Goal: Task Accomplishment & Management: Manage account settings

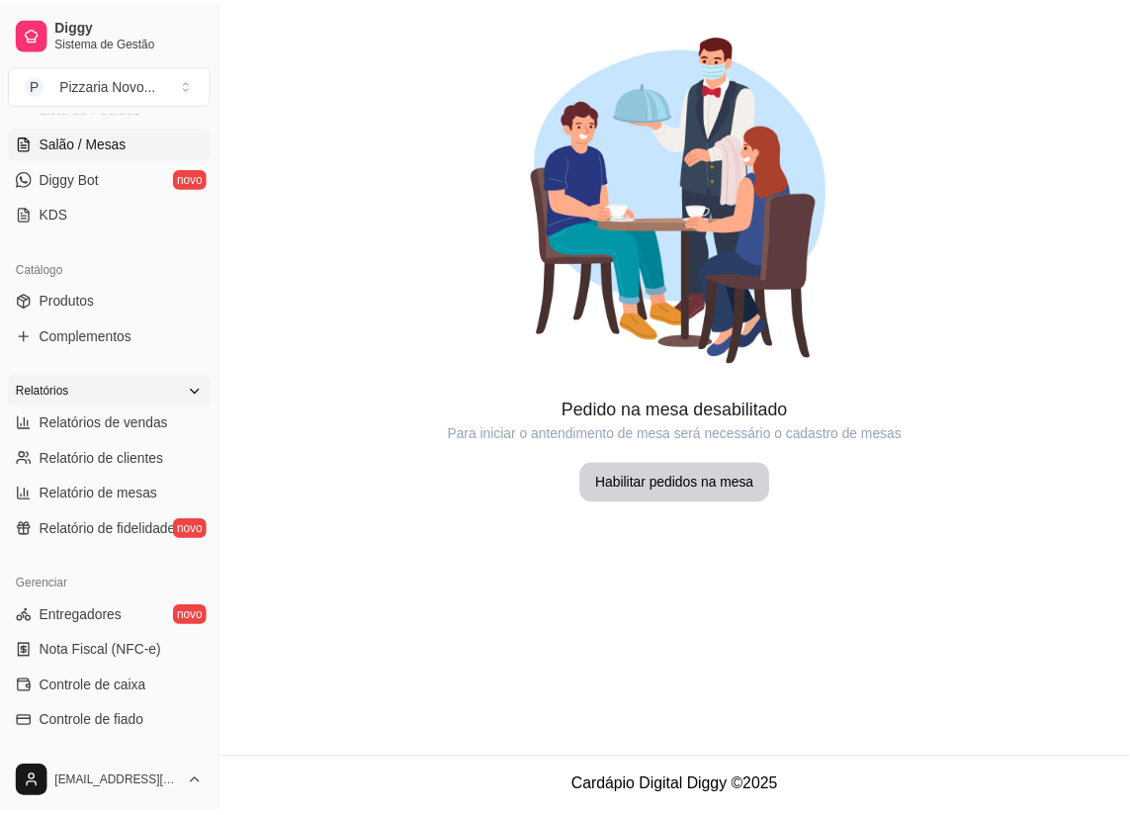
scroll to position [359, 0]
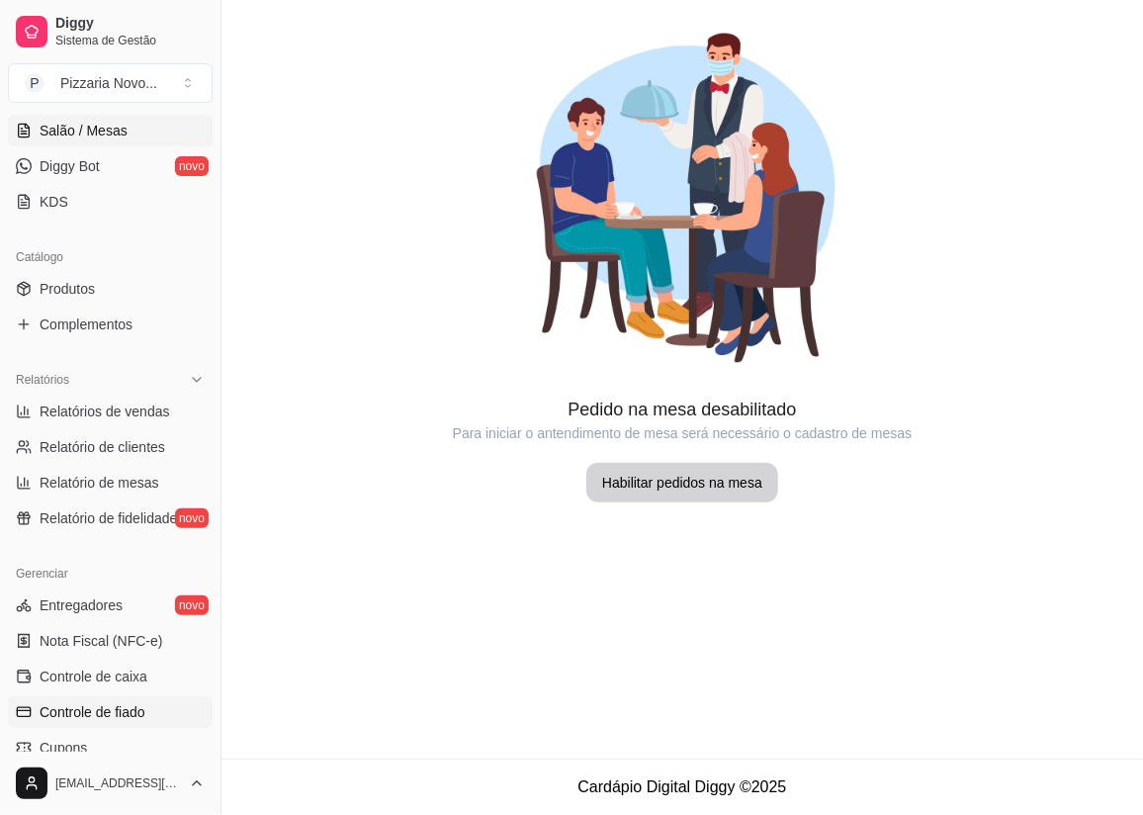
click at [137, 704] on span "Controle de fiado" at bounding box center [93, 712] width 106 height 20
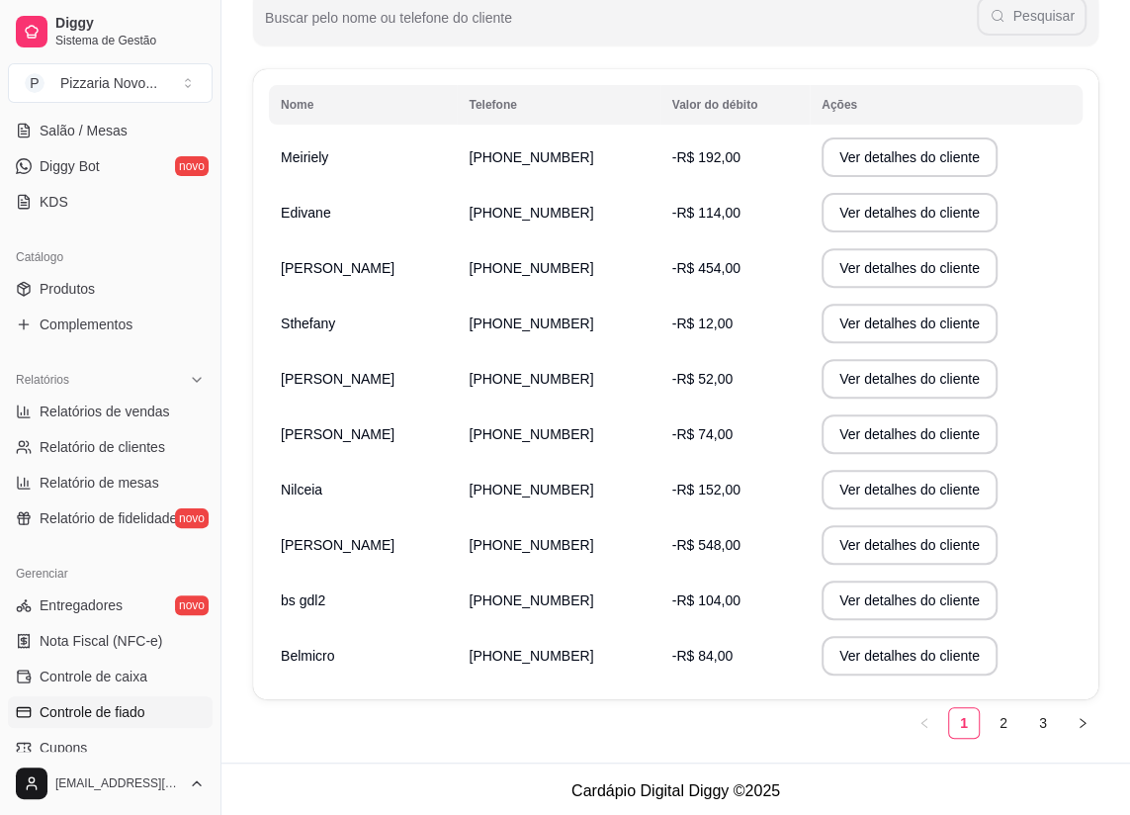
scroll to position [280, 0]
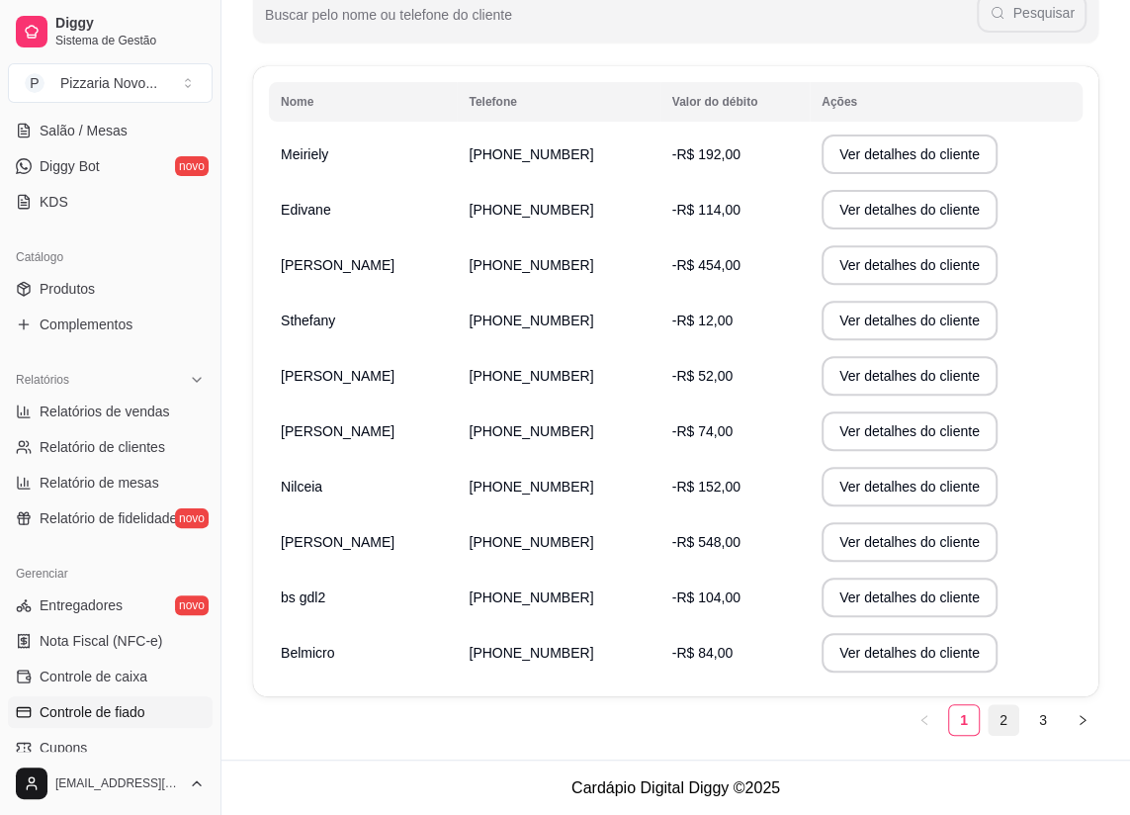
click at [992, 719] on link "2" at bounding box center [1004, 720] width 30 height 30
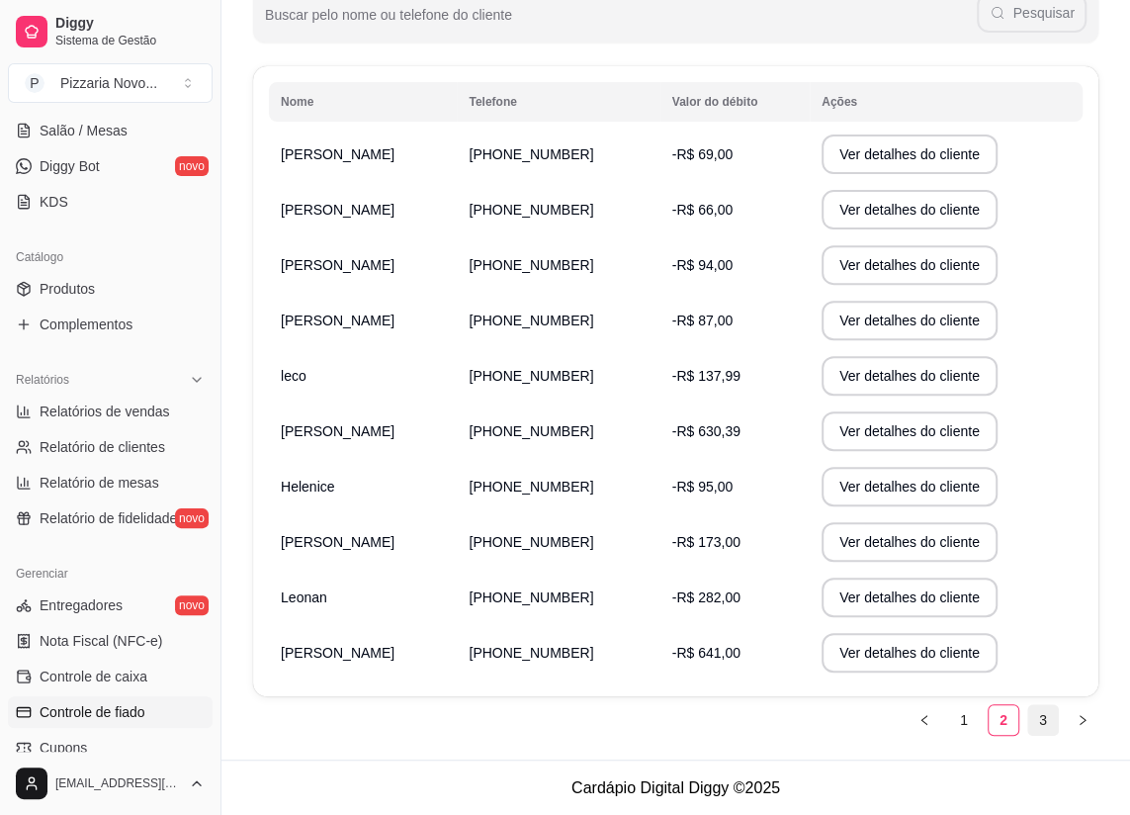
click at [1038, 716] on link "3" at bounding box center [1043, 720] width 30 height 30
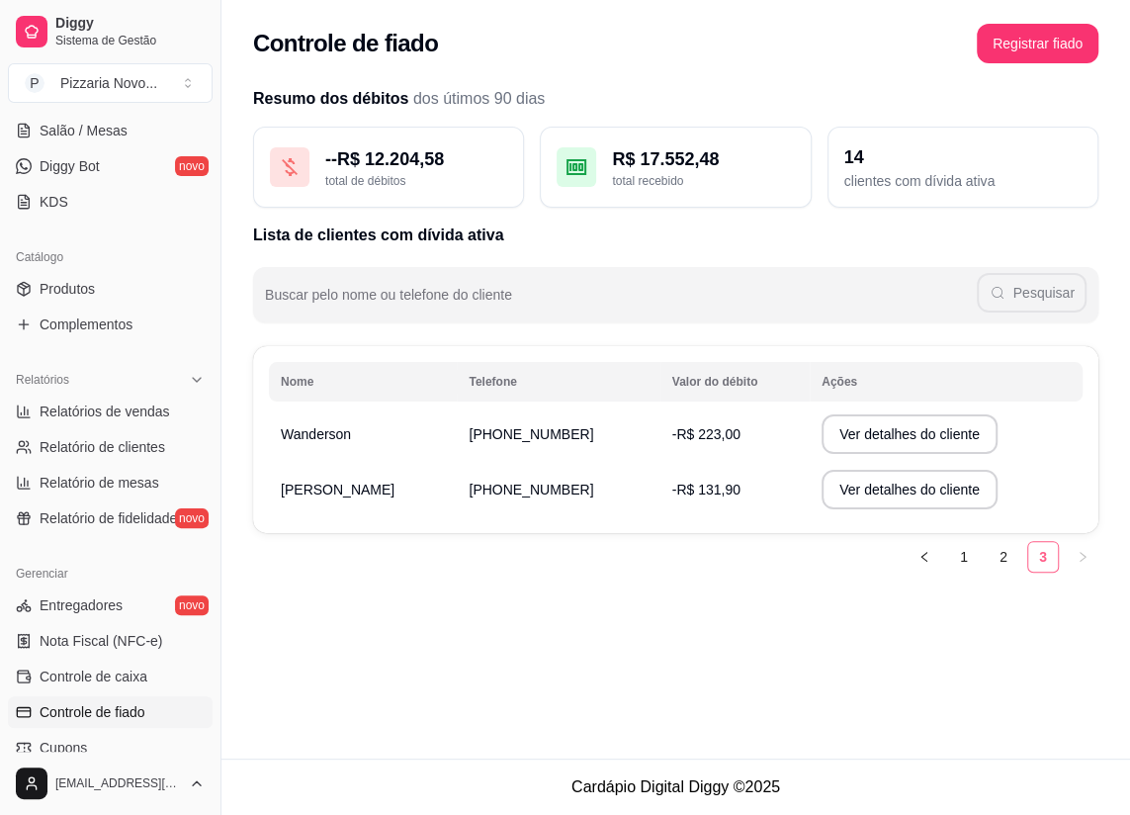
scroll to position [0, 0]
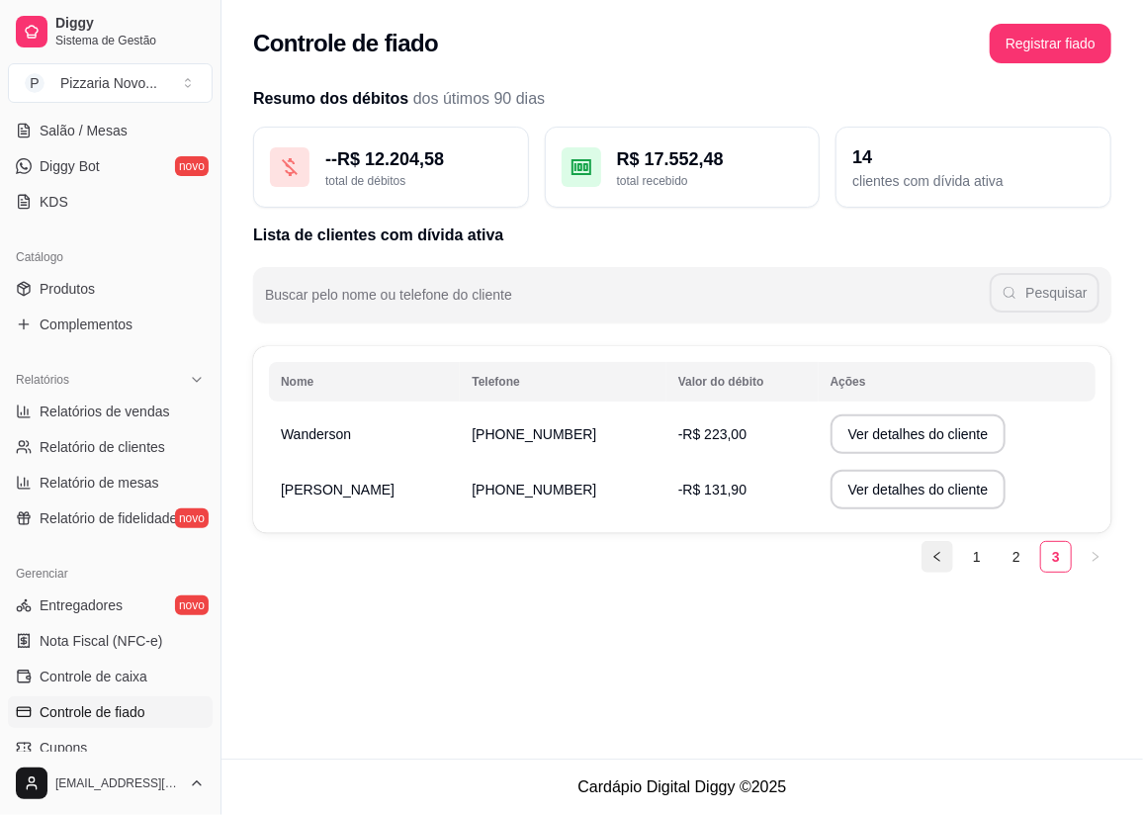
click at [931, 560] on icon "left" at bounding box center [937, 557] width 12 height 12
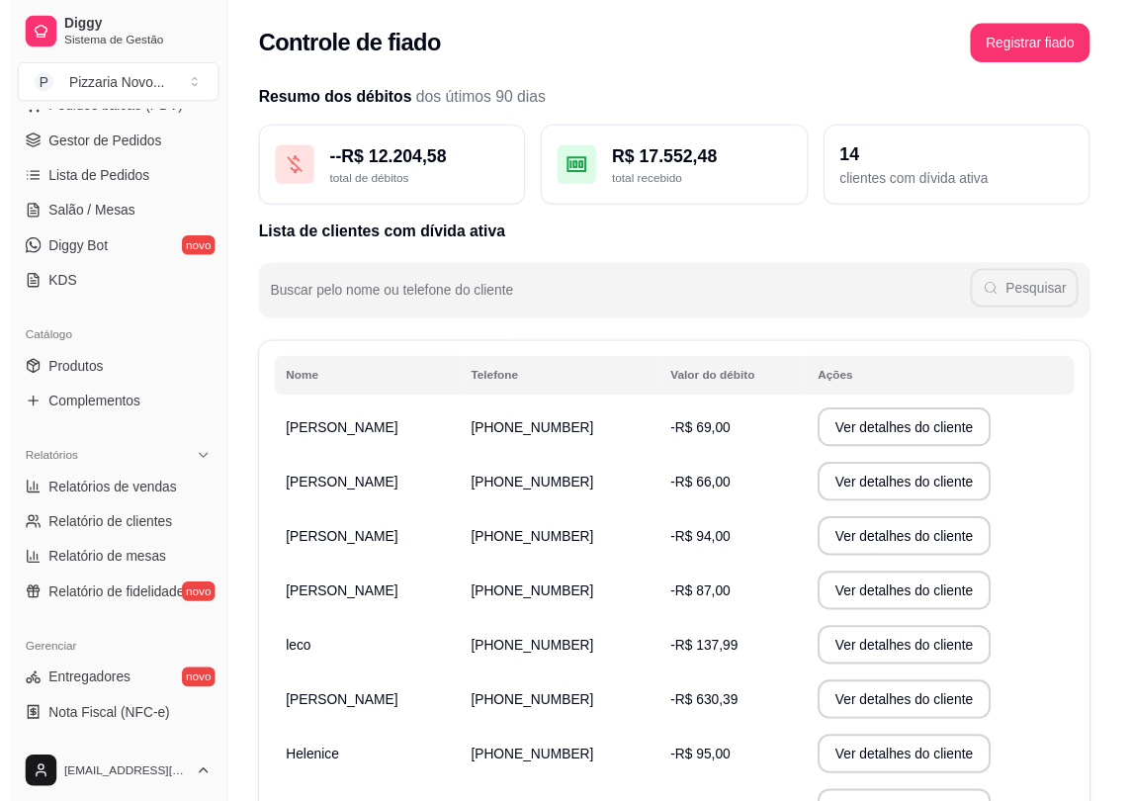
scroll to position [179, 0]
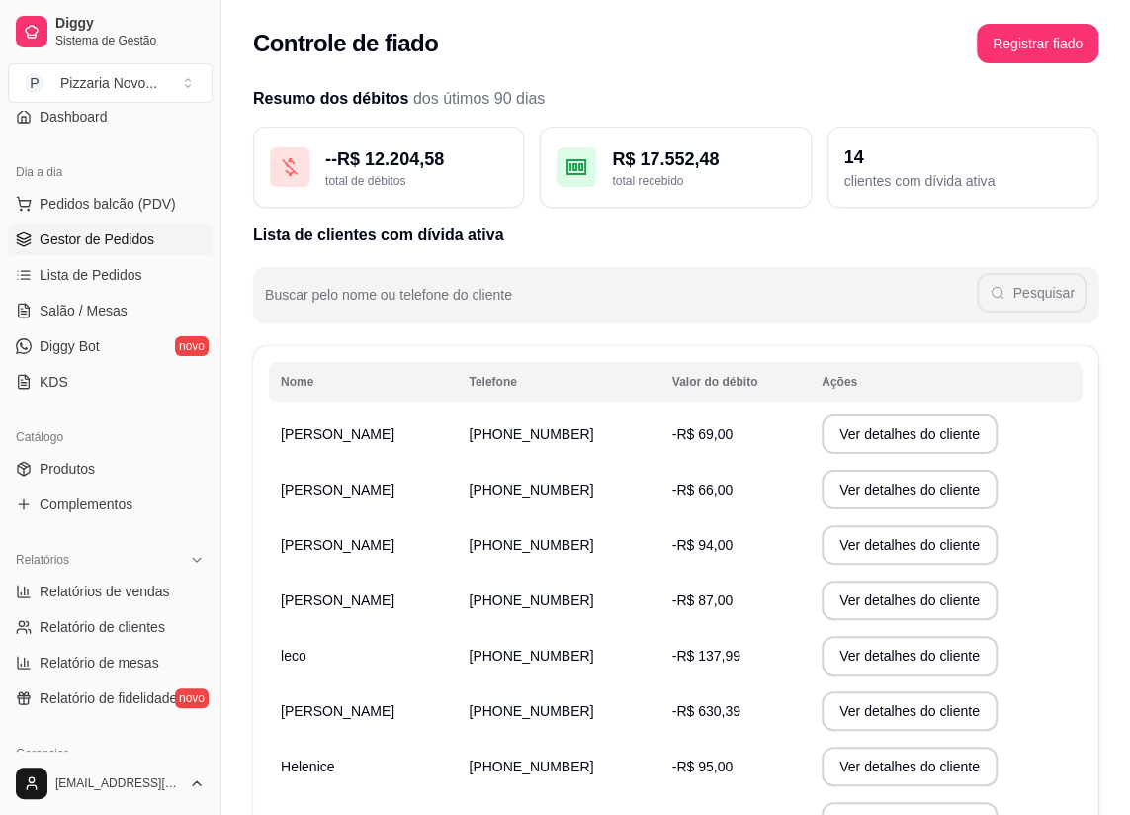
click at [98, 245] on span "Gestor de Pedidos" at bounding box center [97, 239] width 115 height 20
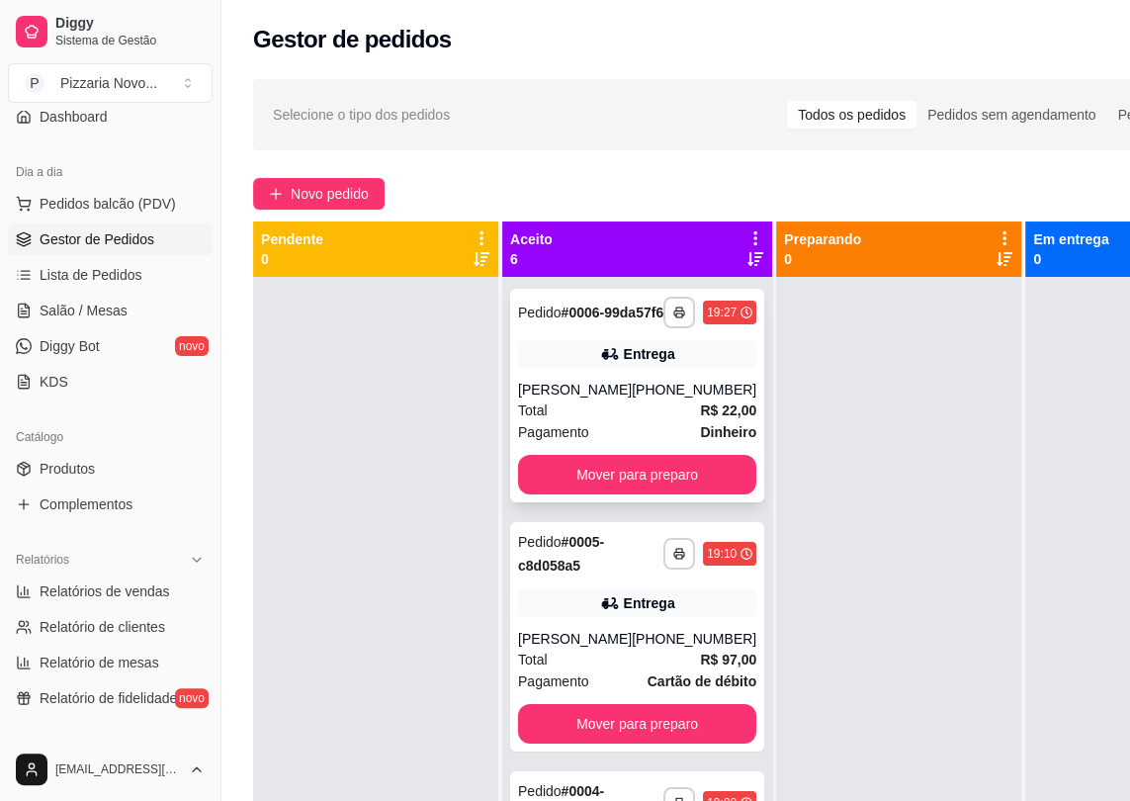
click at [635, 347] on div "**********" at bounding box center [637, 396] width 254 height 214
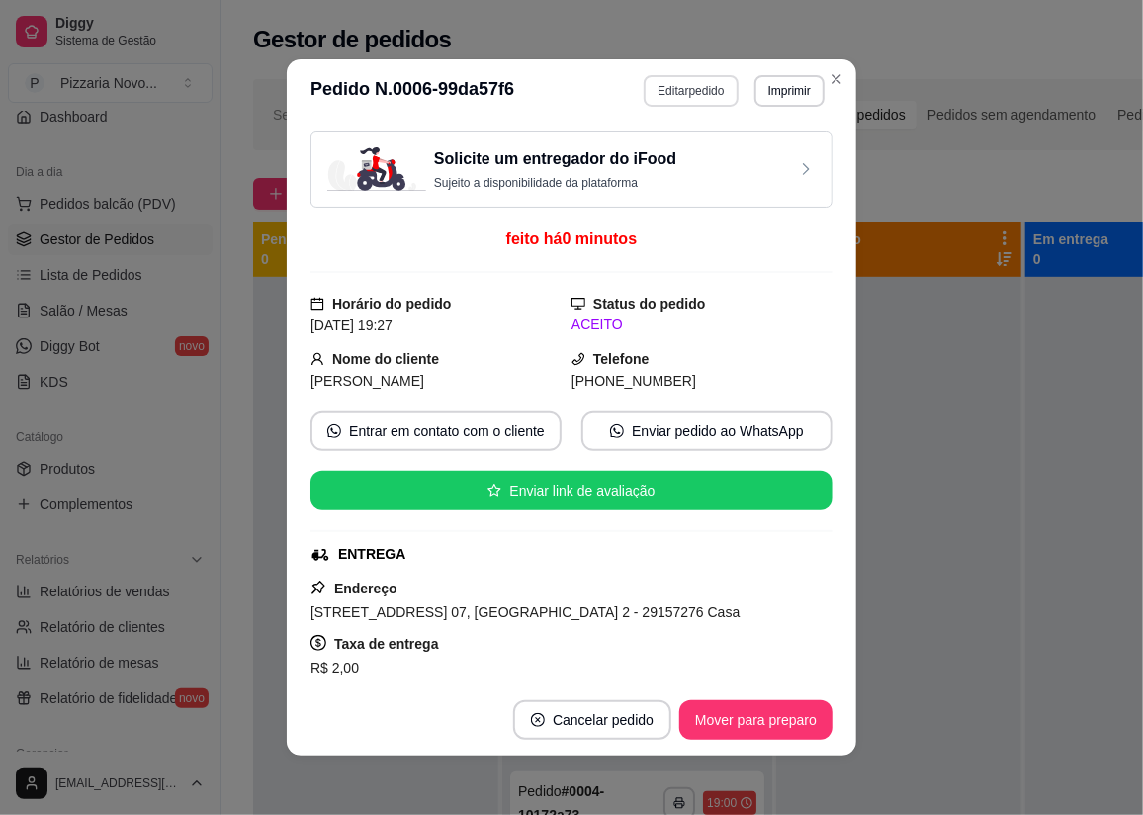
click at [692, 94] on button "Editar pedido" at bounding box center [691, 91] width 94 height 32
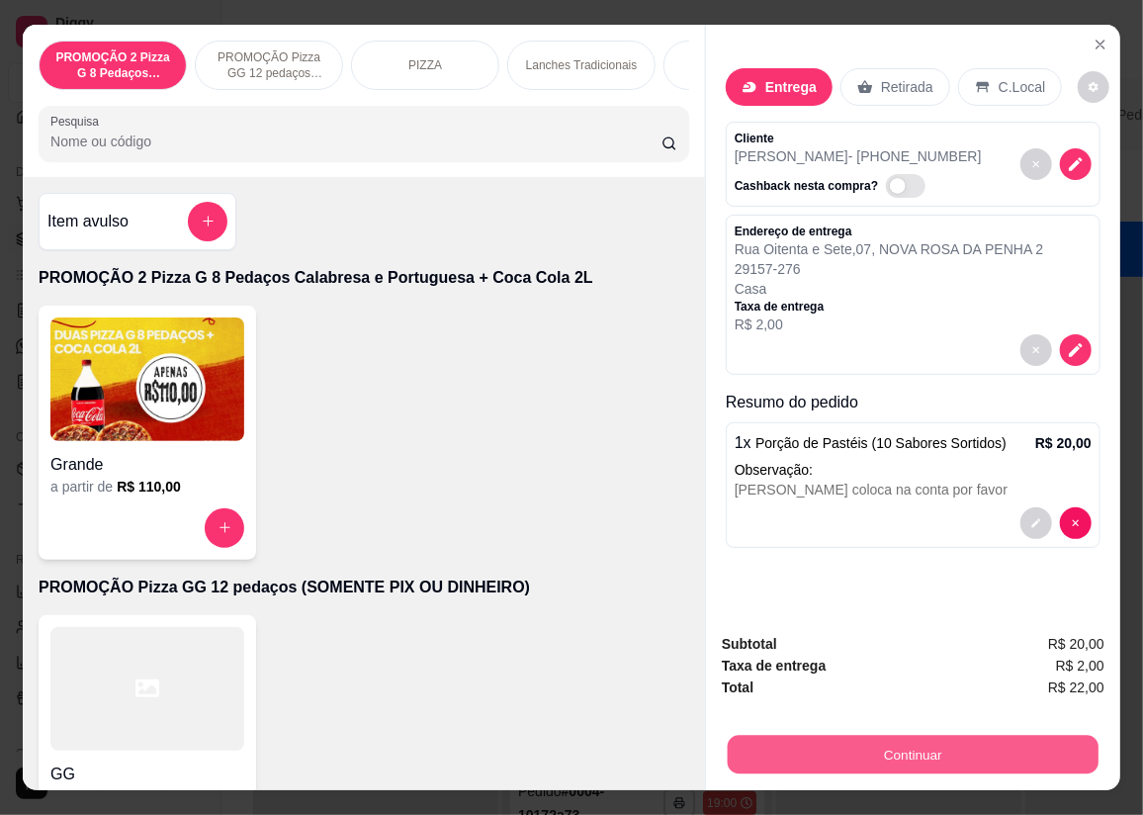
click at [926, 741] on button "Continuar" at bounding box center [913, 755] width 371 height 39
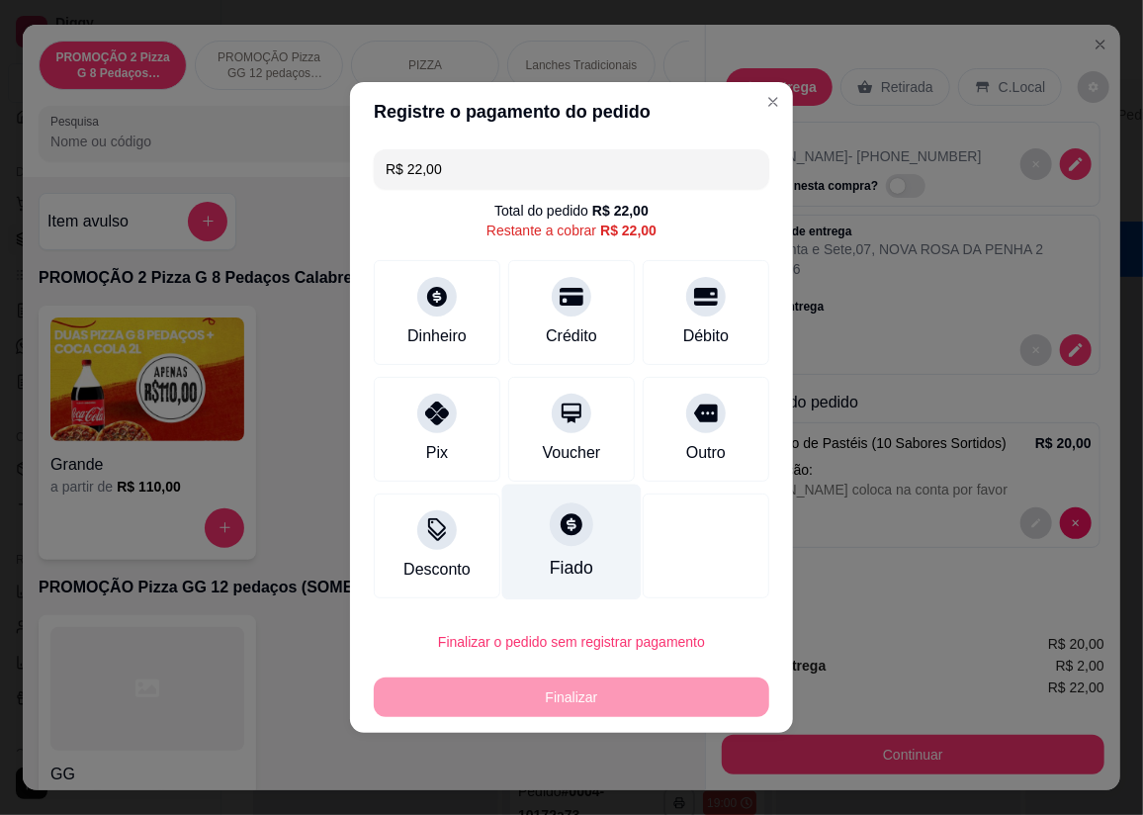
click at [569, 550] on div "Fiado" at bounding box center [571, 542] width 139 height 116
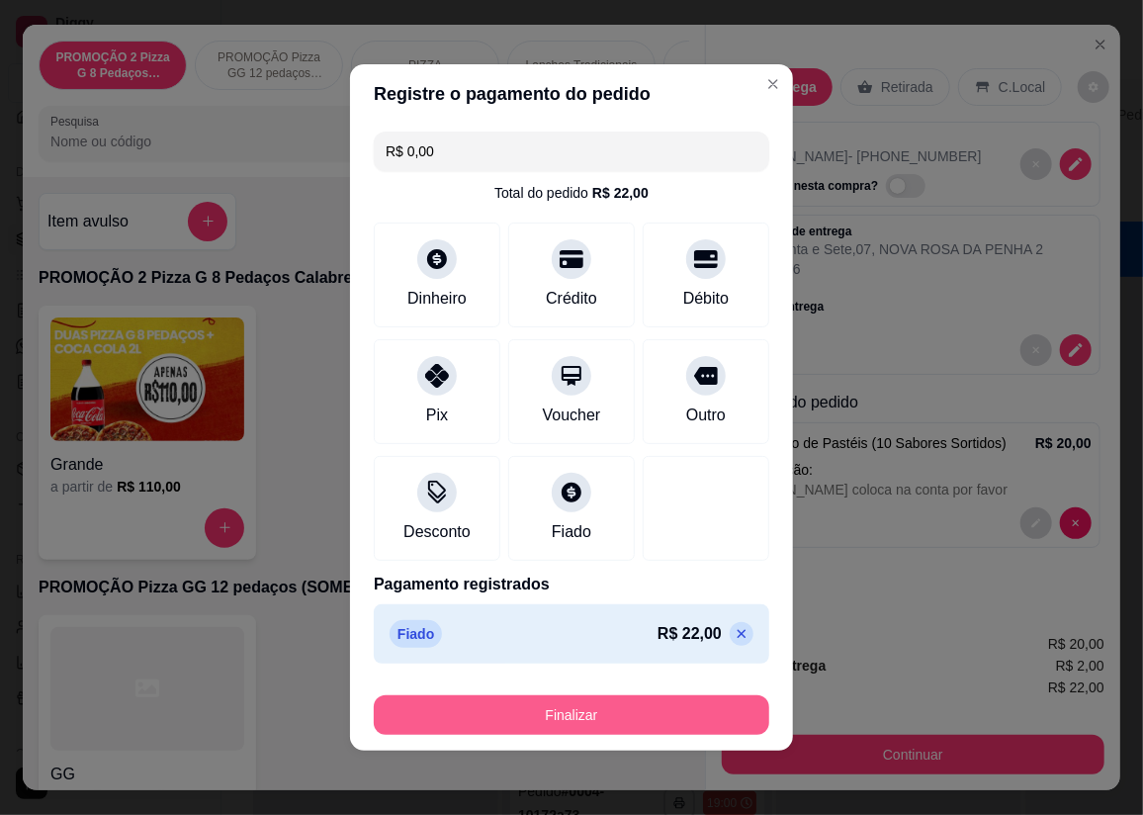
click at [611, 695] on button "Finalizar" at bounding box center [571, 715] width 395 height 40
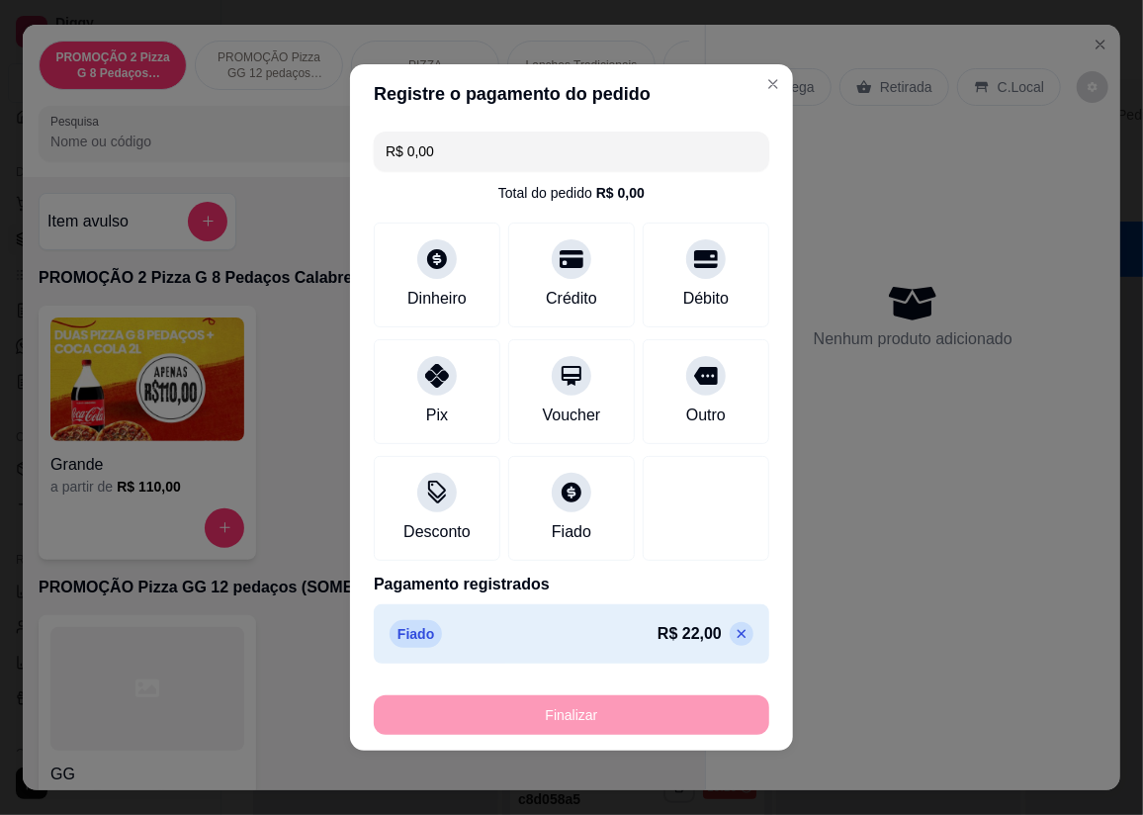
type input "-R$ 22,00"
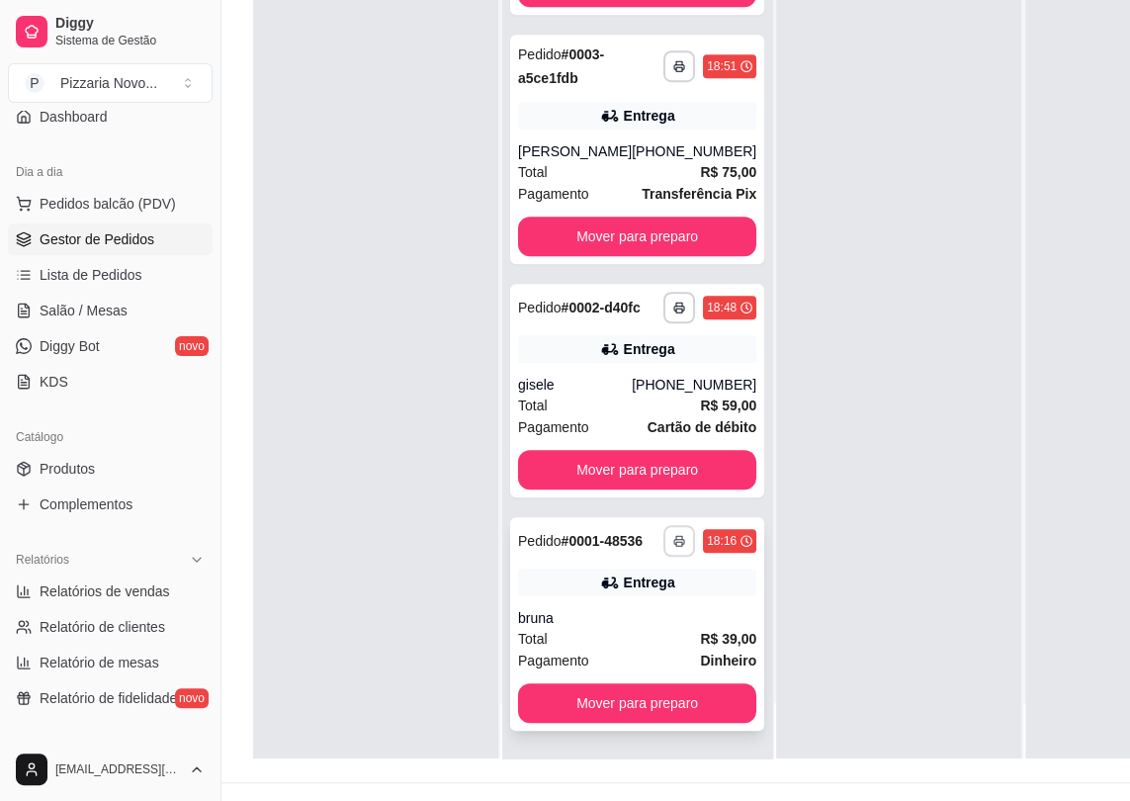
scroll to position [314, 0]
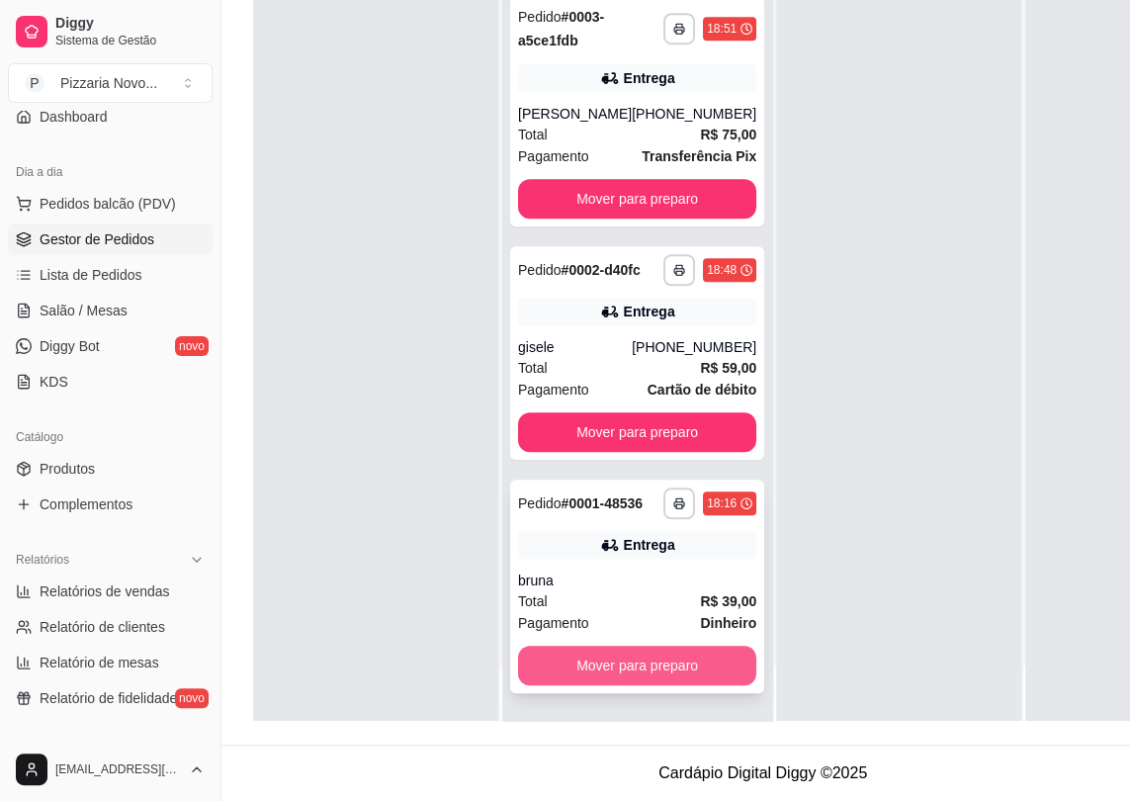
click at [650, 671] on button "Mover para preparo" at bounding box center [637, 666] width 238 height 40
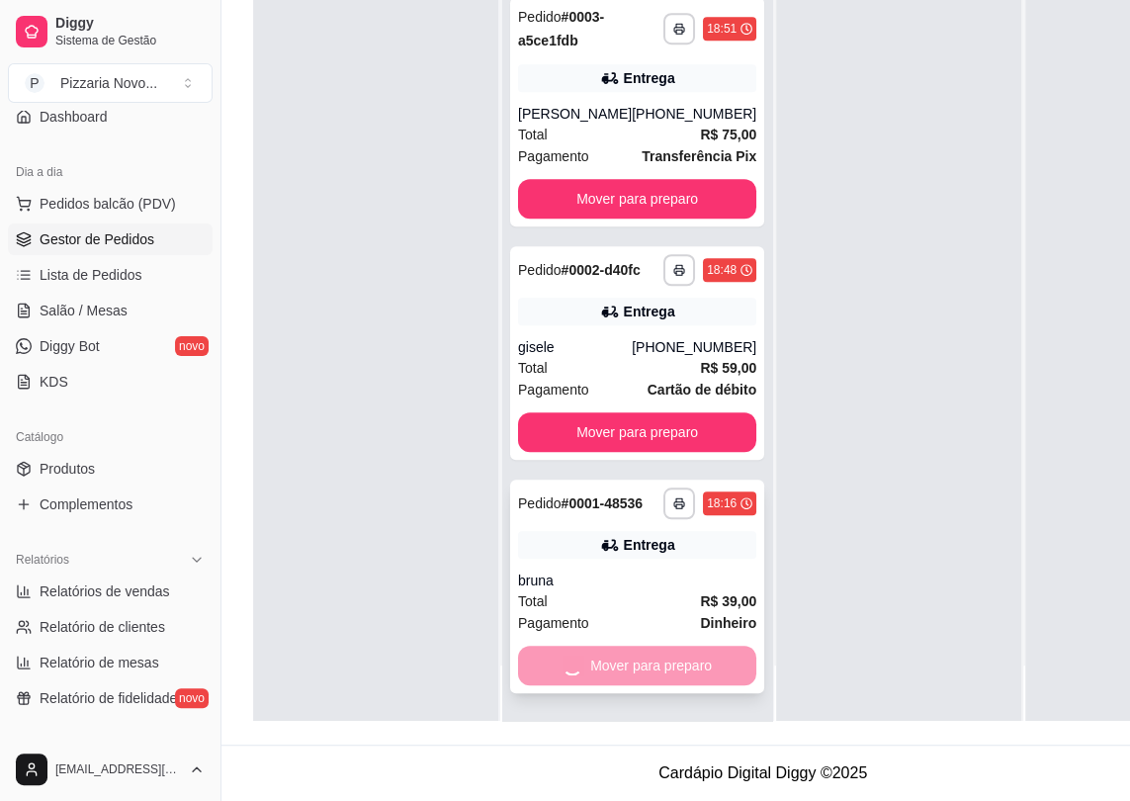
scroll to position [490, 0]
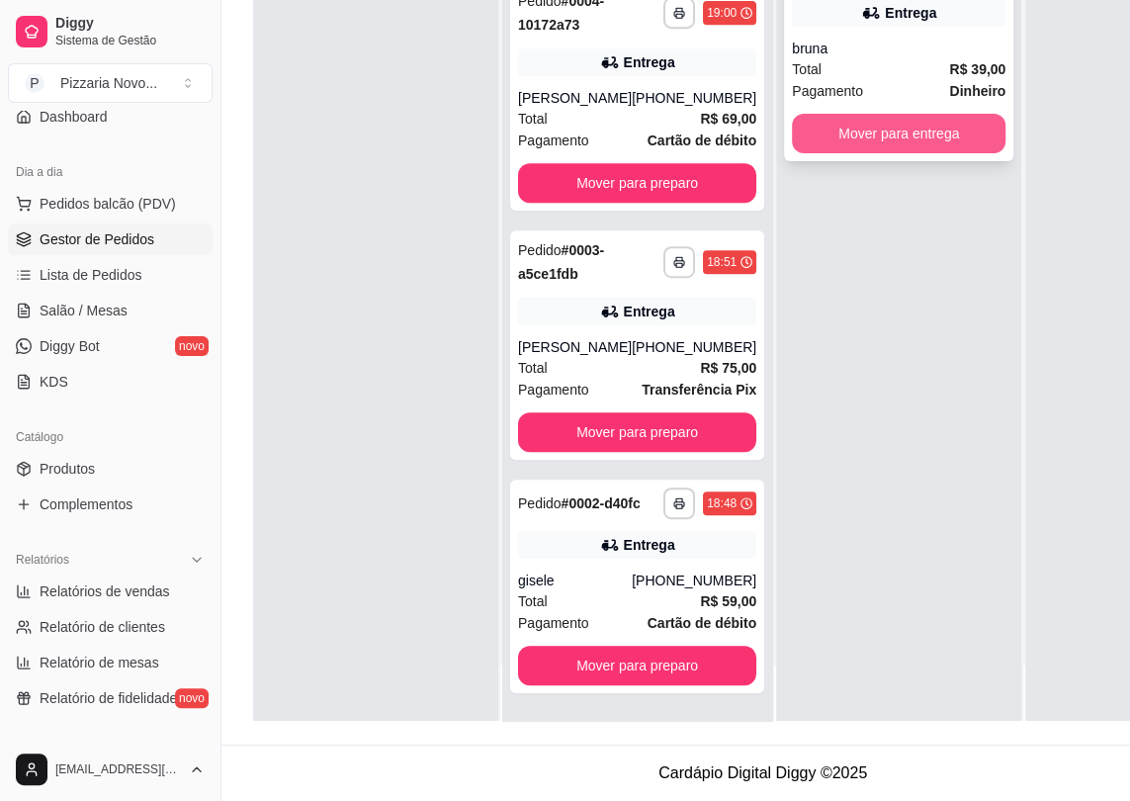
click at [869, 123] on button "Mover para entrega" at bounding box center [899, 134] width 214 height 40
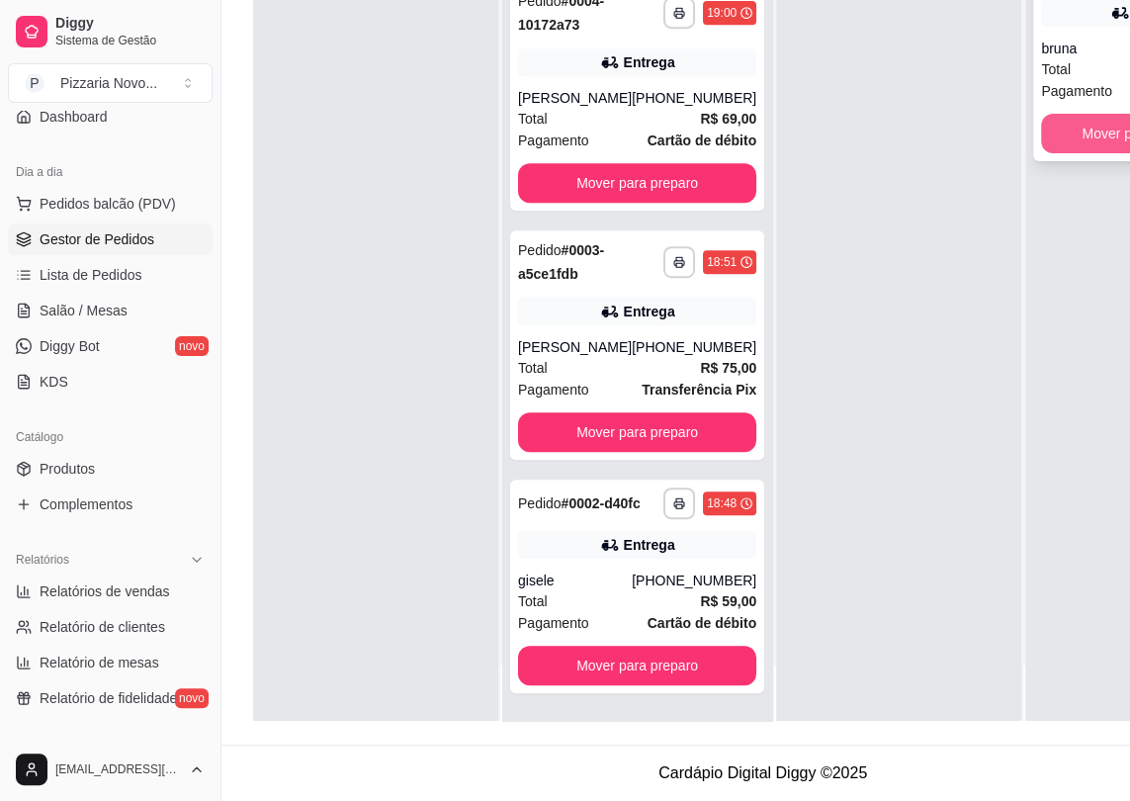
click at [1074, 114] on button "Mover para finalizado" at bounding box center [1148, 134] width 214 height 40
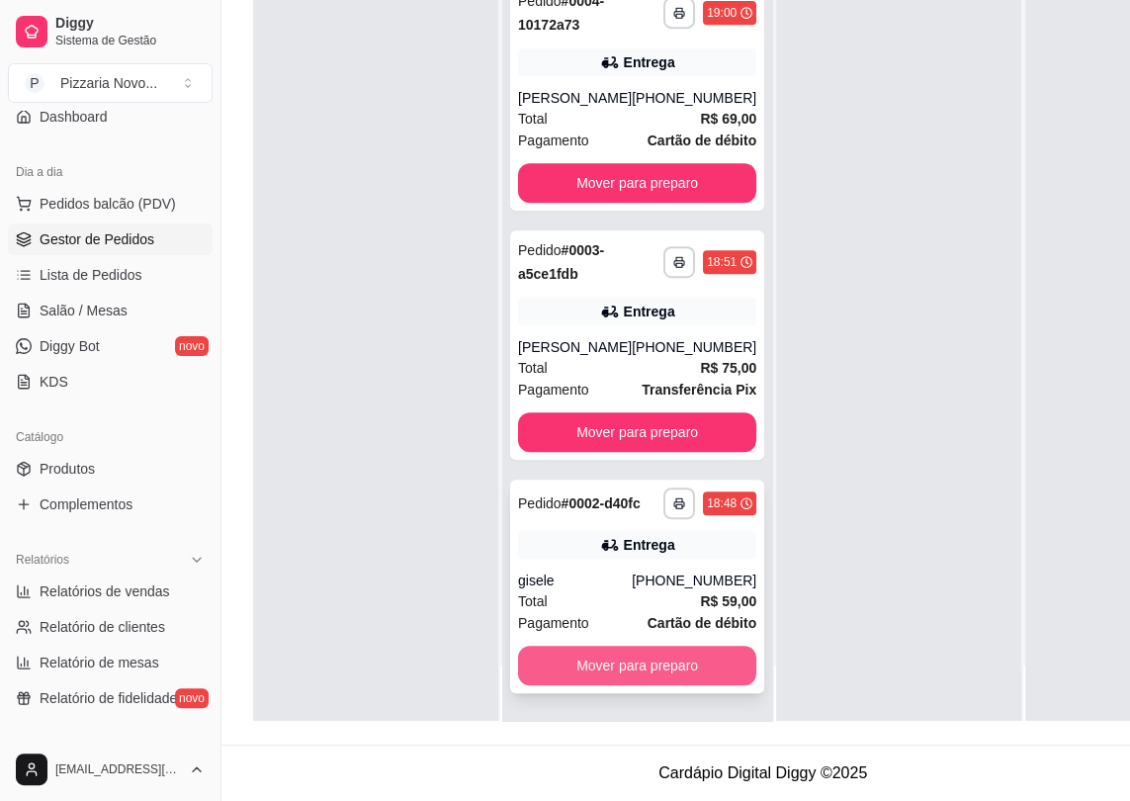
click at [690, 667] on button "Mover para preparo" at bounding box center [637, 666] width 238 height 40
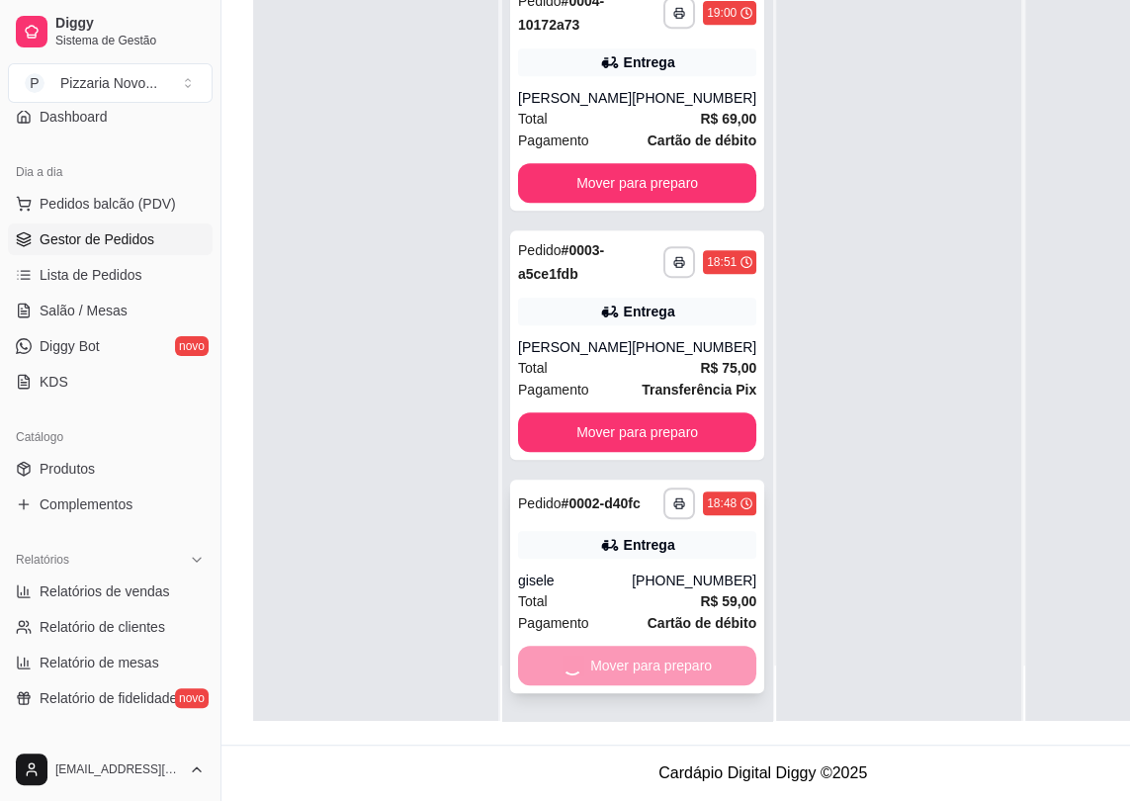
scroll to position [240, 0]
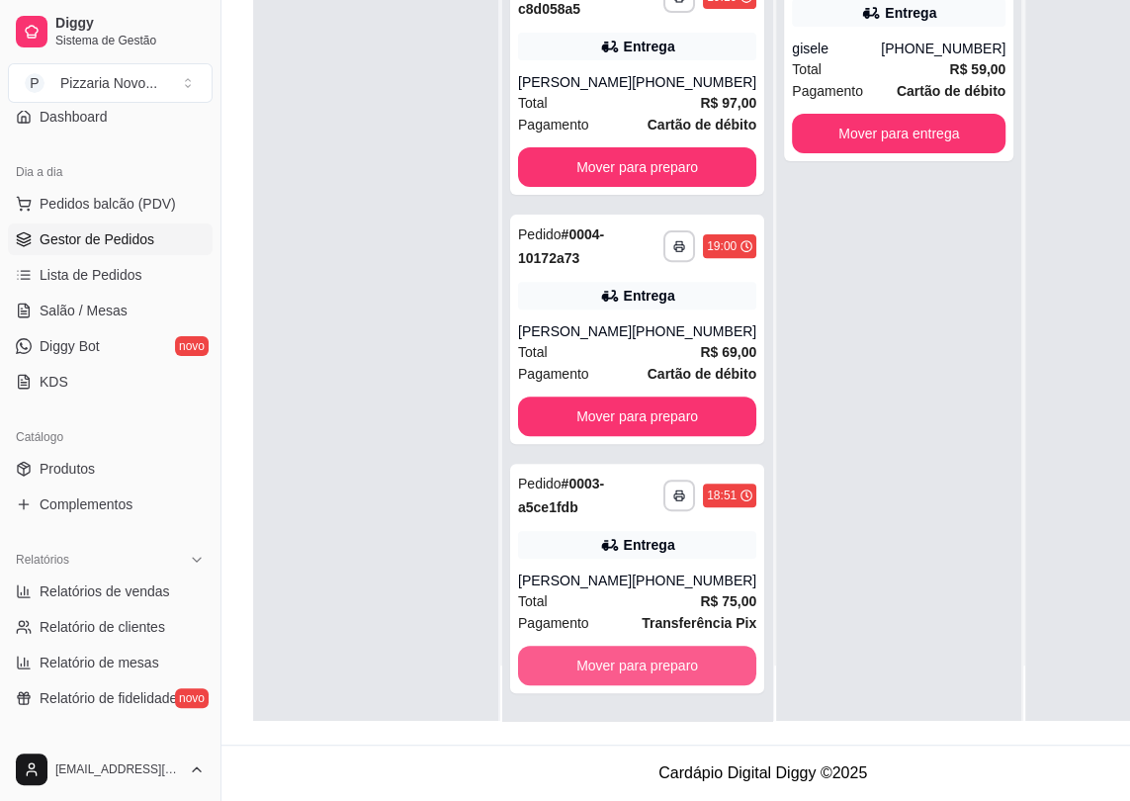
click at [690, 667] on button "Mover para preparo" at bounding box center [637, 666] width 238 height 40
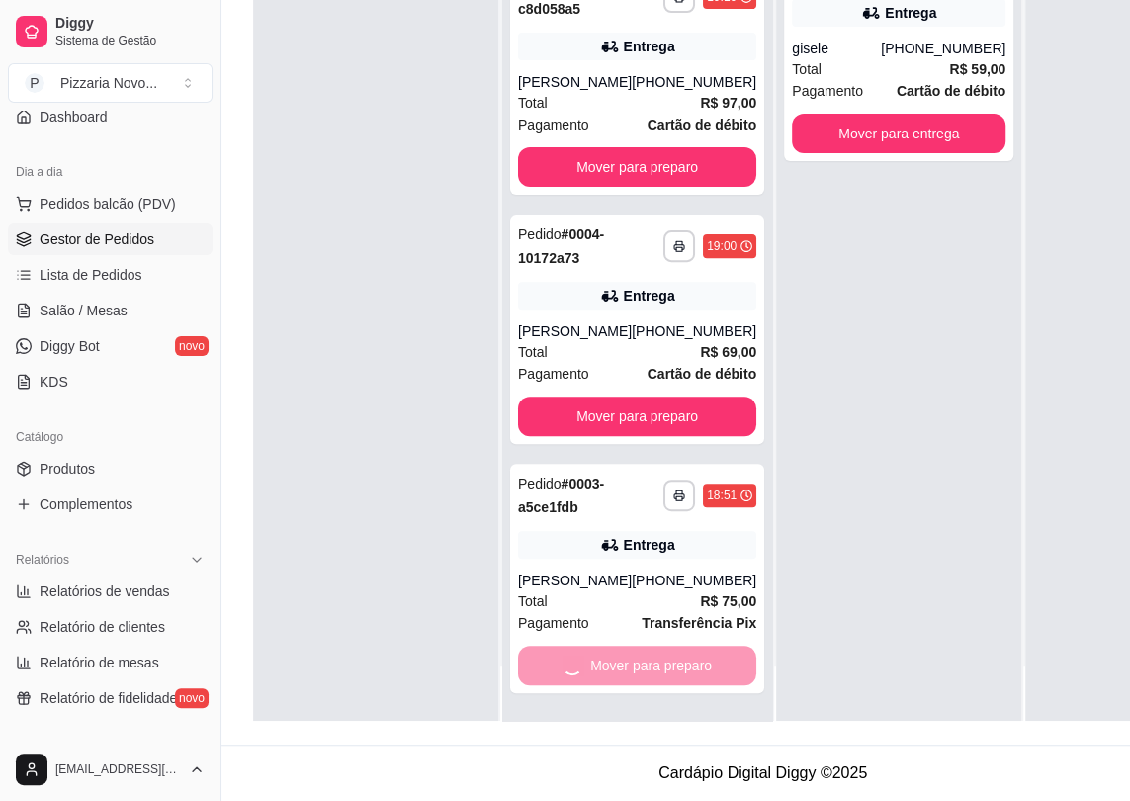
scroll to position [0, 0]
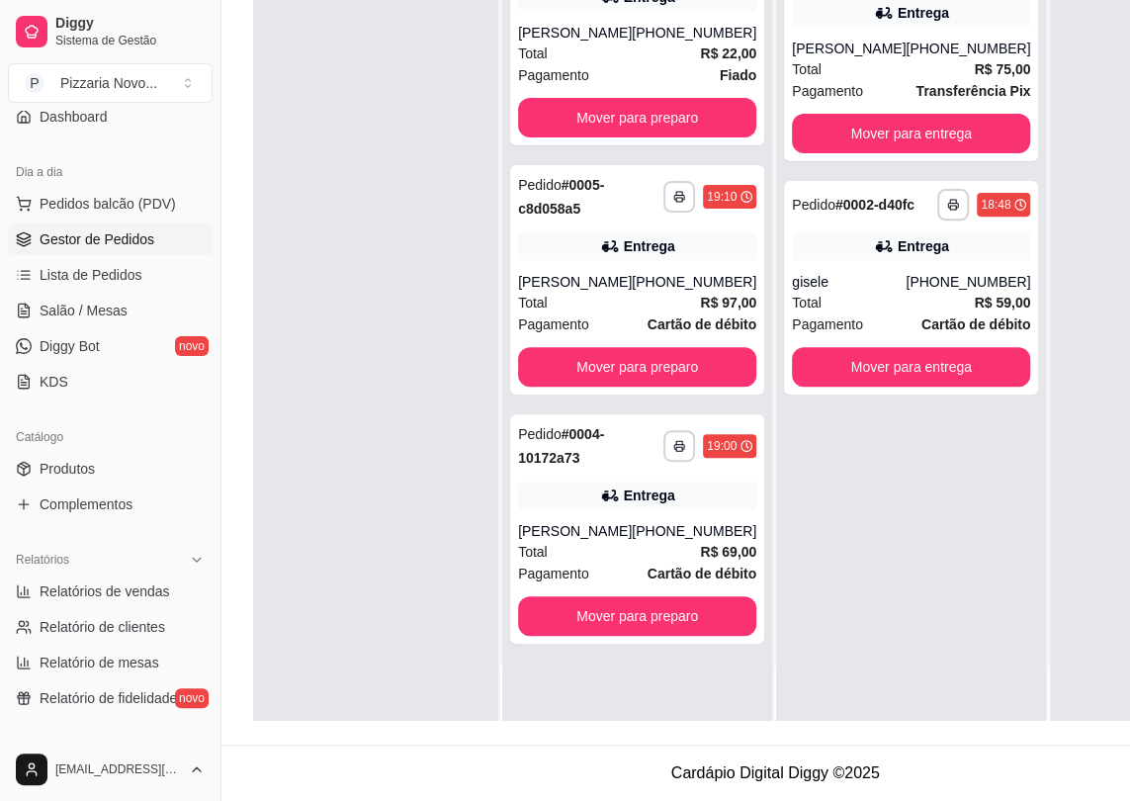
click at [690, 667] on div "**********" at bounding box center [637, 320] width 270 height 801
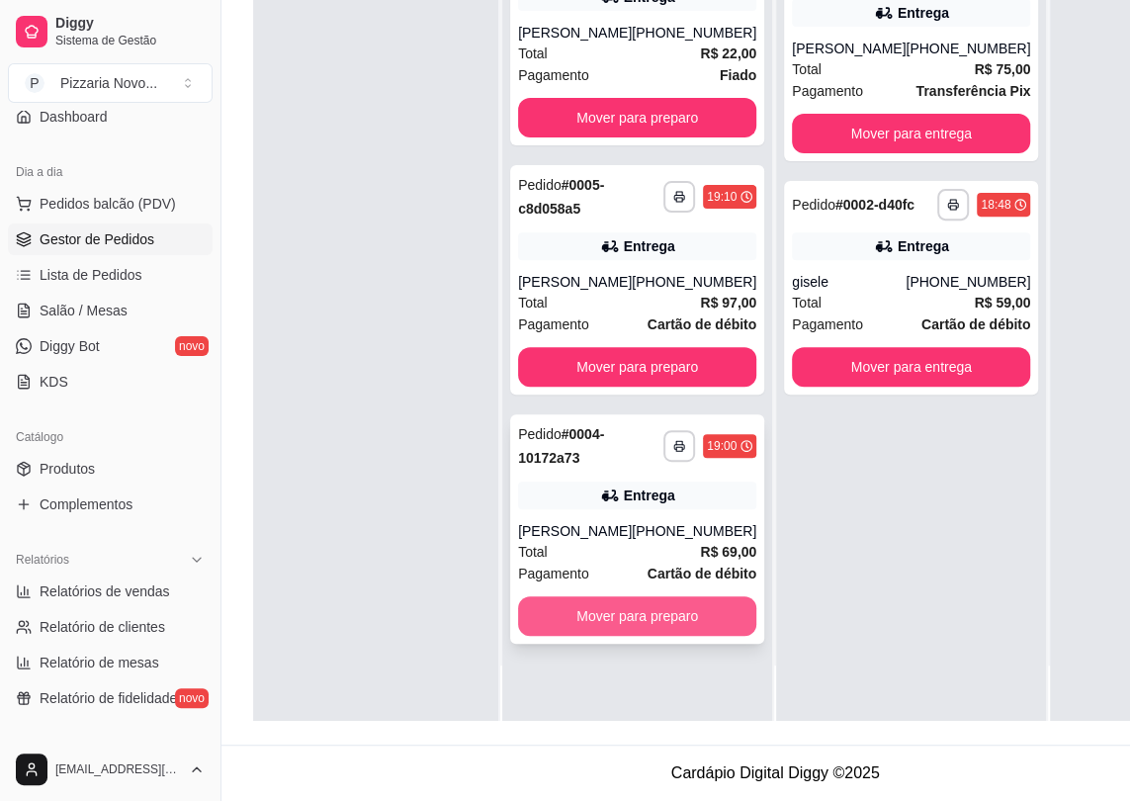
click at [701, 636] on button "Mover para preparo" at bounding box center [637, 616] width 238 height 40
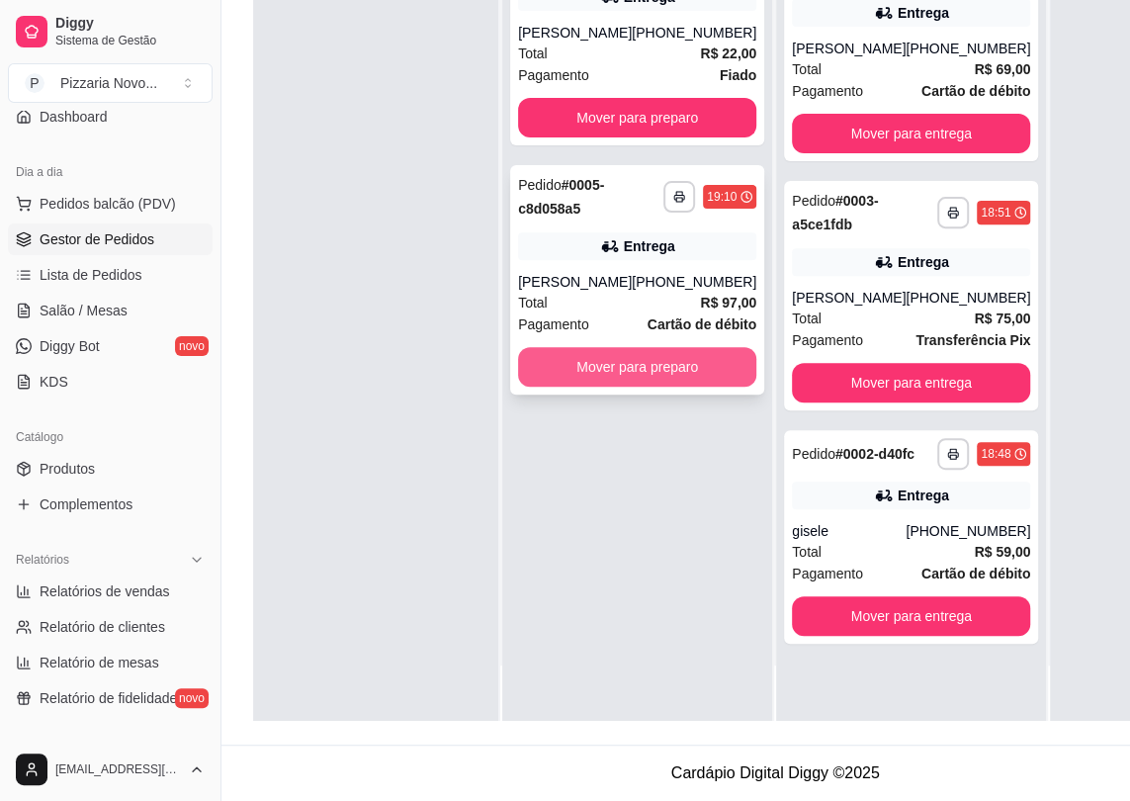
click at [675, 380] on button "Mover para preparo" at bounding box center [637, 367] width 238 height 40
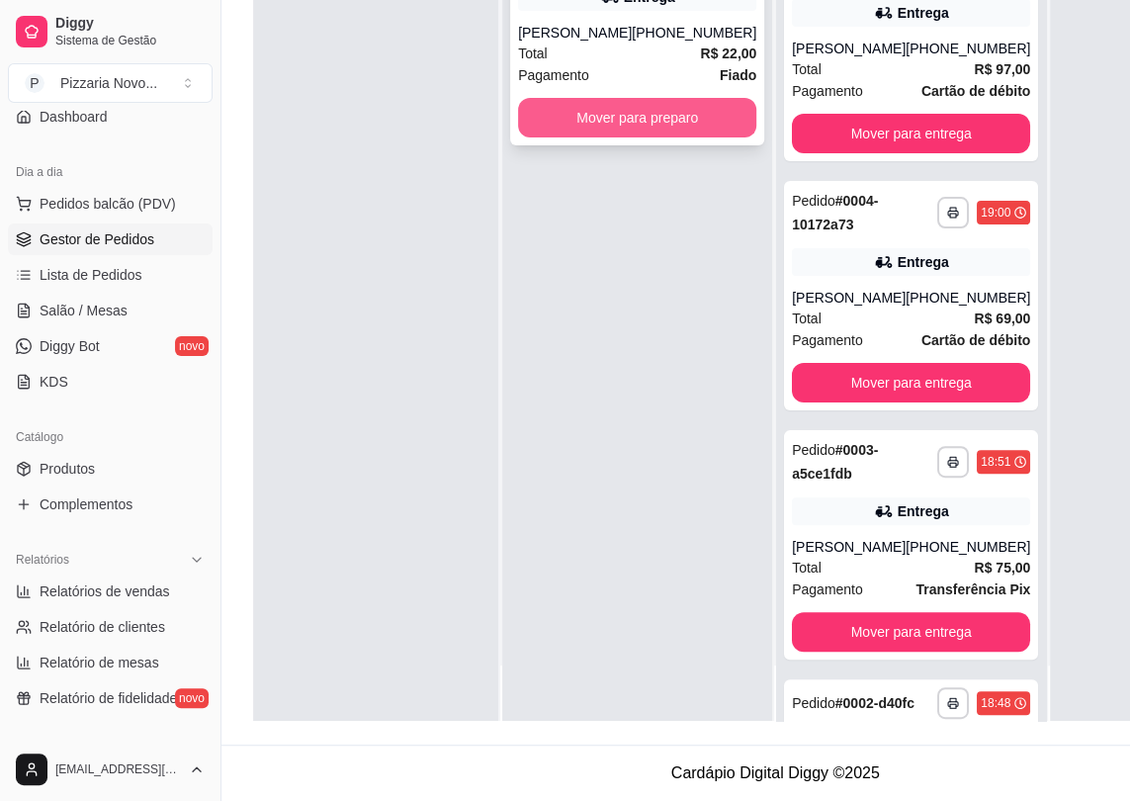
click at [672, 107] on button "Mover para preparo" at bounding box center [637, 118] width 238 height 40
